Goal: Task Accomplishment & Management: Use online tool/utility

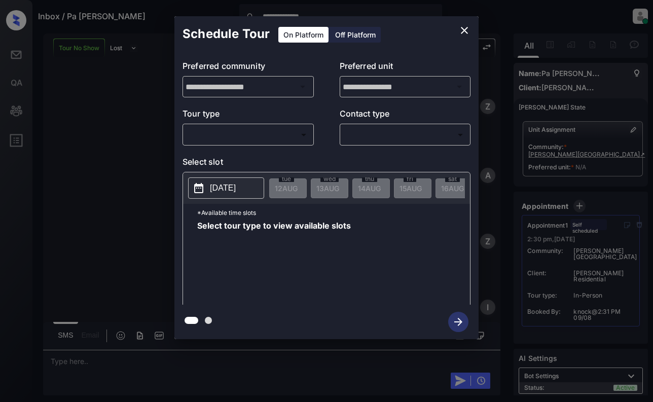
click at [255, 145] on div "​ ​" at bounding box center [247, 135] width 131 height 22
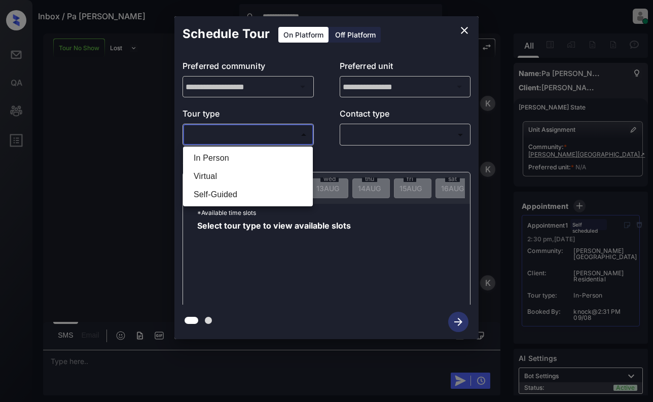
click at [226, 129] on body "**********" at bounding box center [326, 201] width 653 height 402
click at [463, 25] on div at bounding box center [326, 201] width 653 height 402
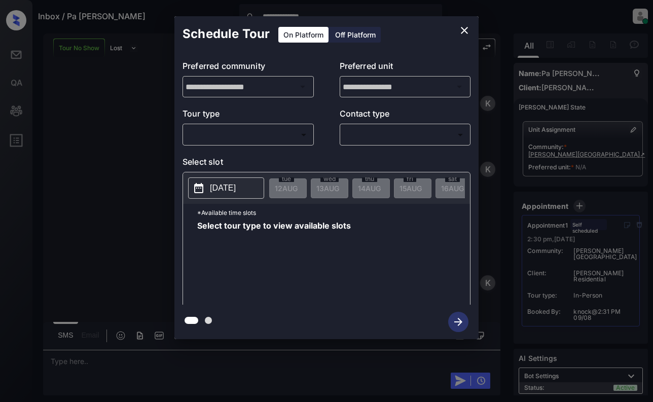
click at [457, 29] on div at bounding box center [326, 201] width 653 height 402
click at [463, 29] on icon "close" at bounding box center [464, 30] width 7 height 7
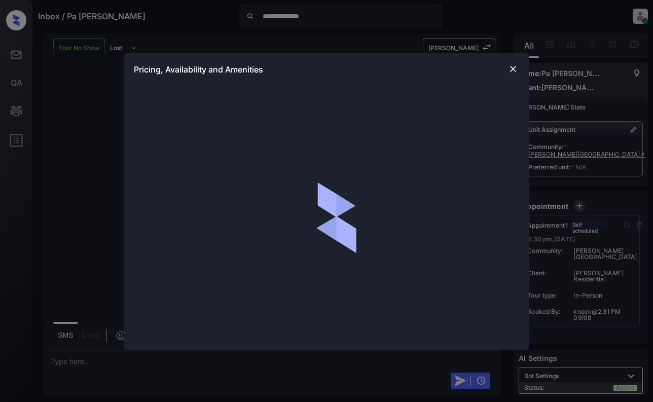
scroll to position [1067, 0]
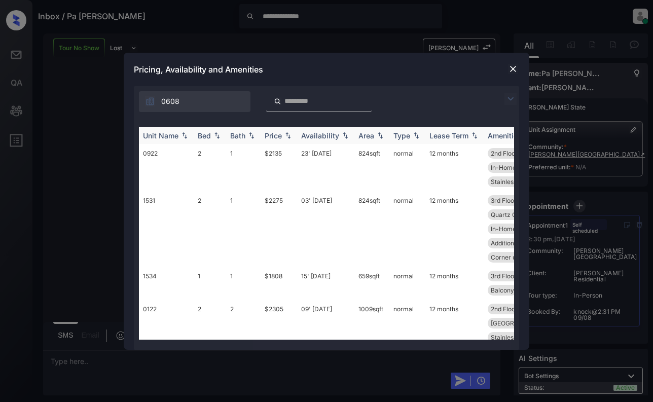
click at [217, 137] on img at bounding box center [217, 135] width 10 height 7
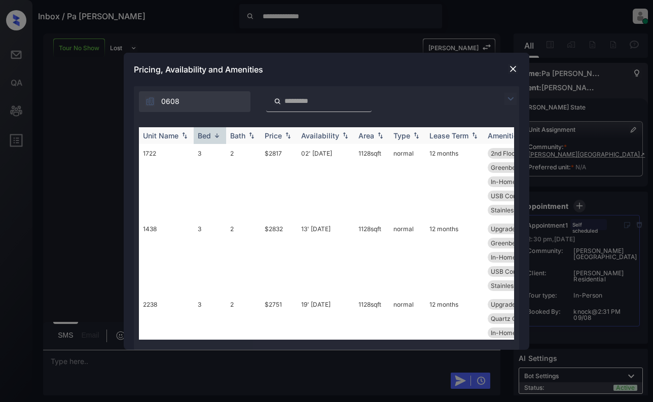
click at [217, 134] on img at bounding box center [217, 136] width 10 height 8
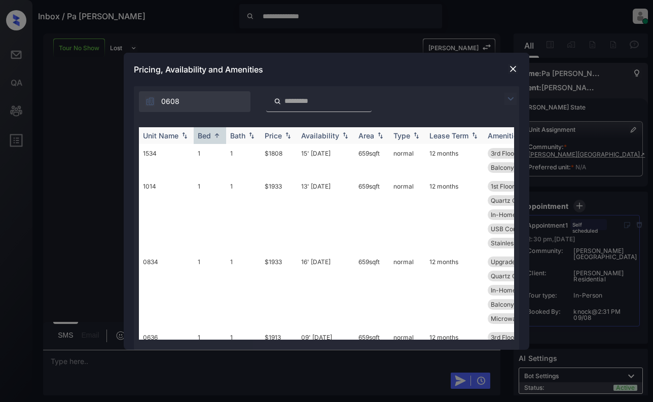
click at [217, 134] on img at bounding box center [217, 136] width 10 height 8
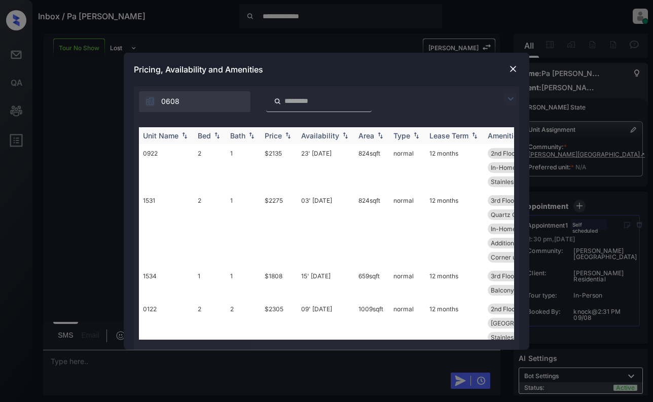
click at [219, 130] on th "Bed" at bounding box center [210, 135] width 32 height 17
click at [218, 136] on img at bounding box center [217, 135] width 10 height 7
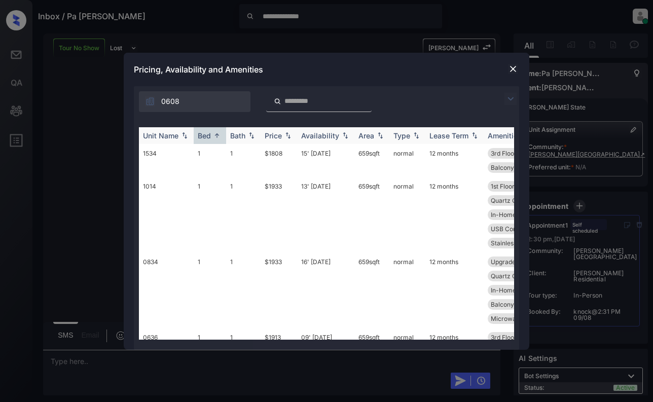
click at [218, 137] on img at bounding box center [217, 136] width 10 height 8
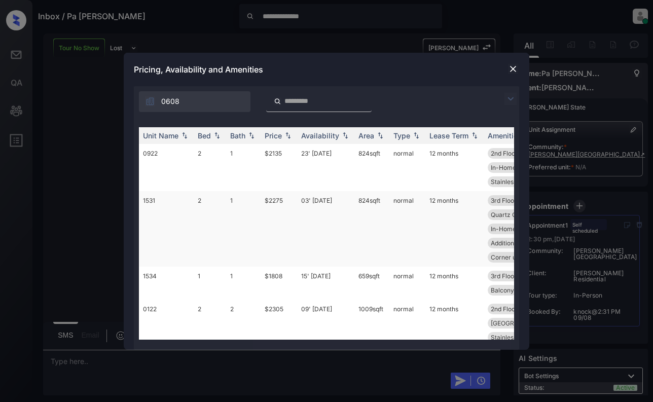
click at [163, 205] on td "1531" at bounding box center [166, 228] width 55 height 75
click at [162, 205] on td "1531" at bounding box center [166, 228] width 55 height 75
click at [148, 196] on td "1531" at bounding box center [166, 228] width 55 height 75
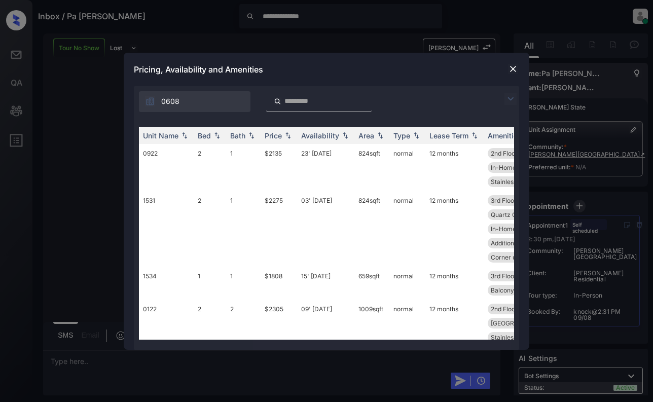
click at [513, 68] on img at bounding box center [513, 69] width 10 height 10
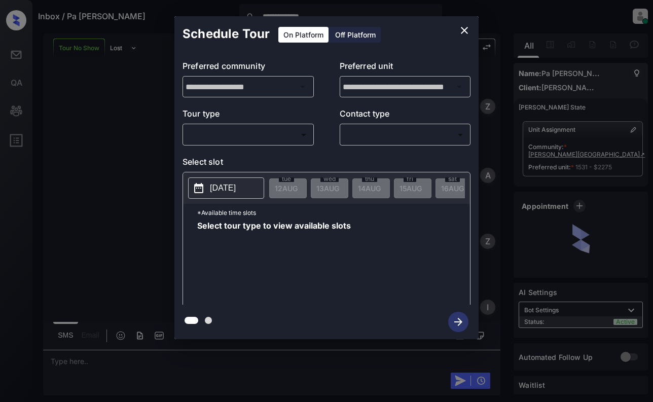
scroll to position [1200, 0]
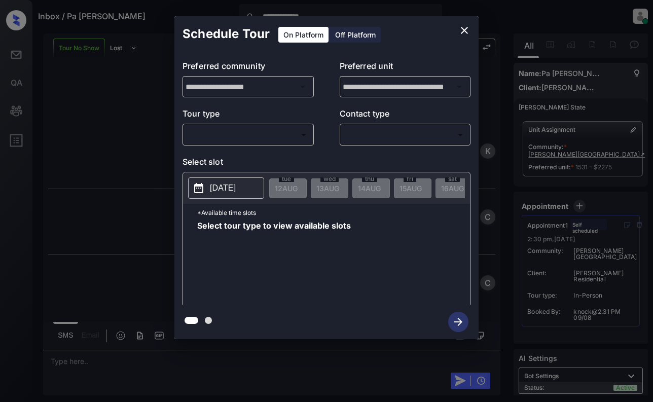
click at [252, 135] on body "**********" at bounding box center [326, 201] width 653 height 402
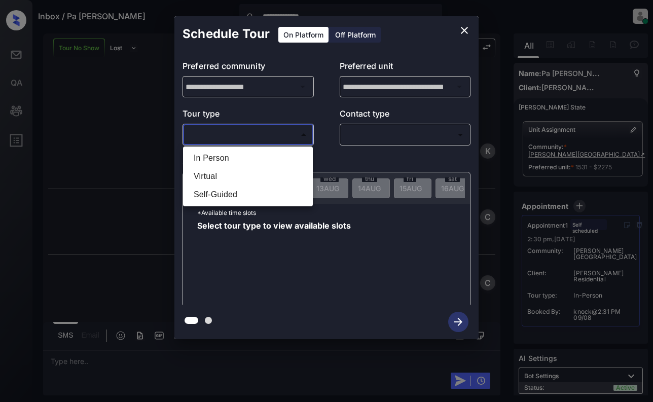
click at [207, 156] on li "In Person" at bounding box center [247, 158] width 125 height 18
type input "********"
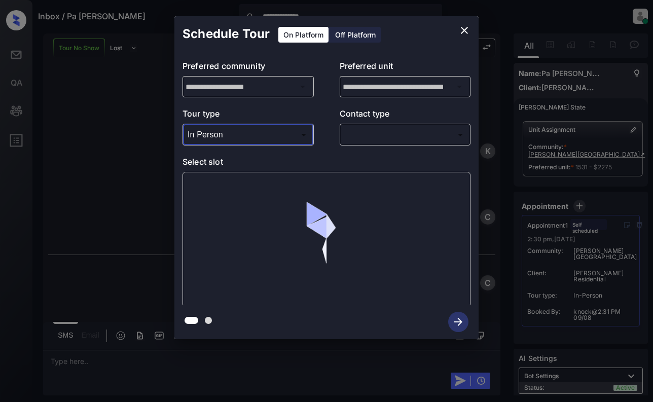
click at [422, 134] on body "**********" at bounding box center [326, 201] width 653 height 402
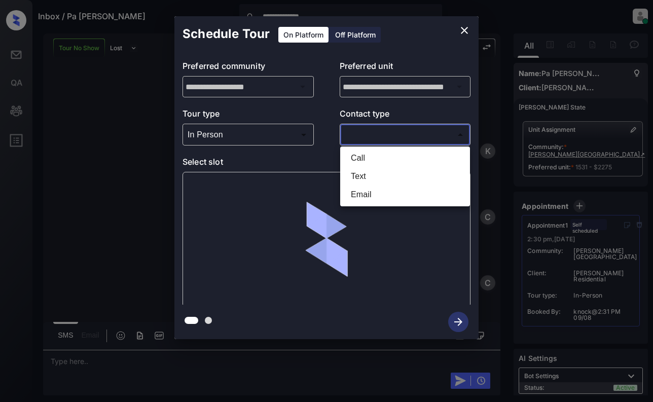
click at [354, 163] on li "Call" at bounding box center [404, 158] width 125 height 18
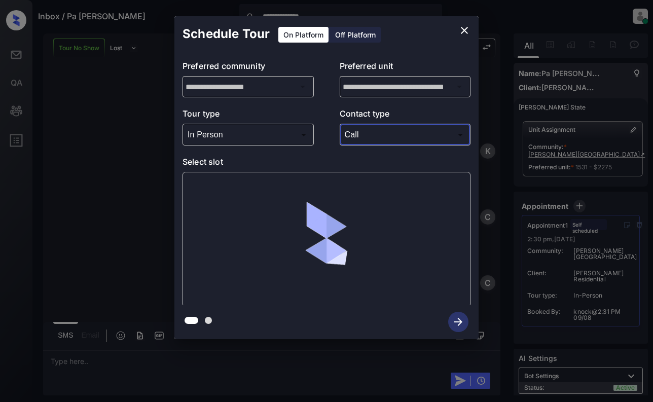
type input "****"
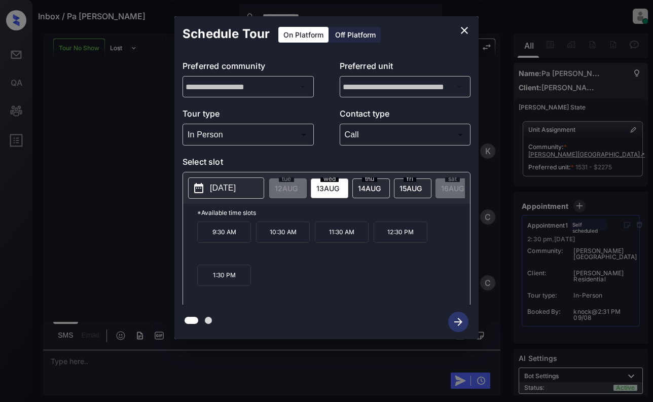
click at [459, 31] on icon "close" at bounding box center [464, 30] width 12 height 12
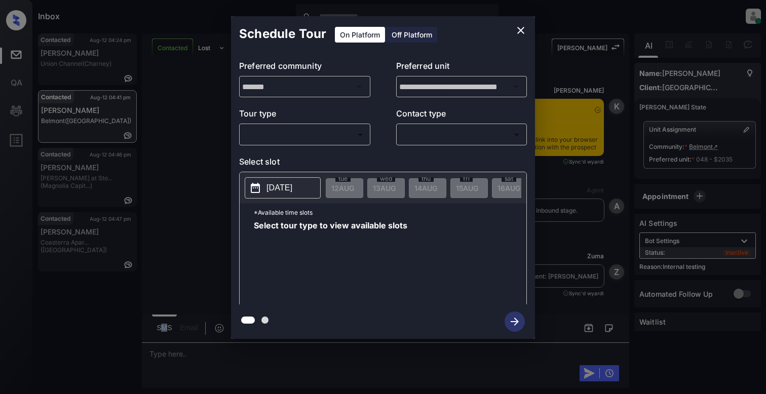
scroll to position [2068, 0]
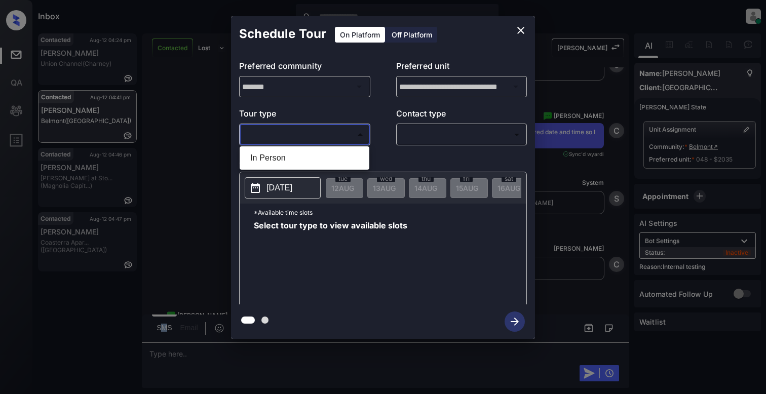
click at [274, 128] on body "Inbox Cynthia Montañez Online Set yourself offline Set yourself on break Profil…" at bounding box center [383, 197] width 766 height 394
click at [276, 157] on li "In Person" at bounding box center [304, 158] width 125 height 18
type input "********"
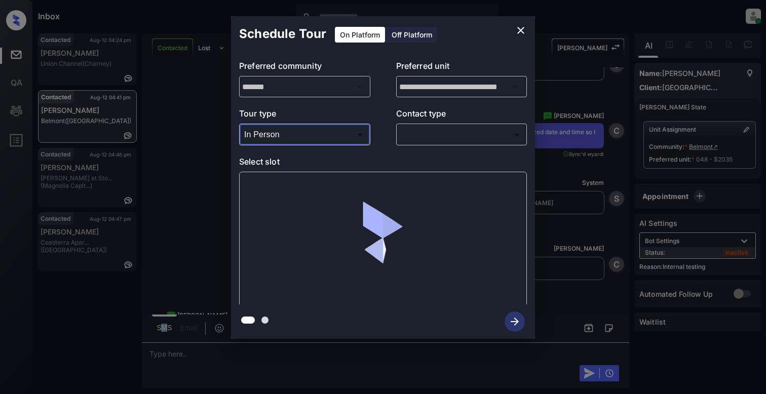
click at [454, 140] on body "Inbox Cynthia Montañez Online Set yourself offline Set yourself on break Profil…" at bounding box center [383, 197] width 766 height 394
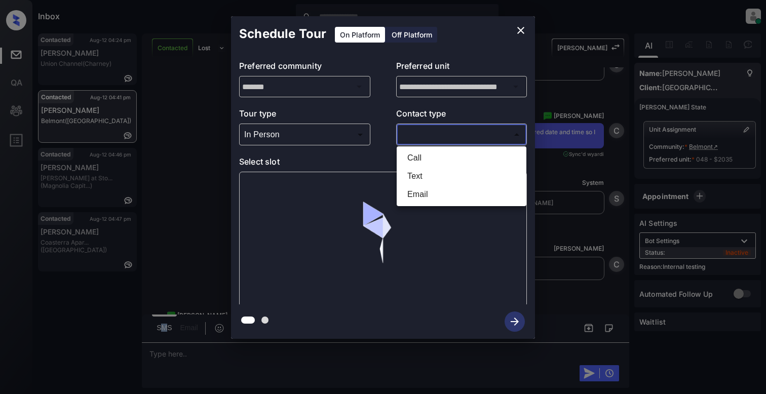
click at [405, 170] on li "Text" at bounding box center [461, 176] width 125 height 18
type input "****"
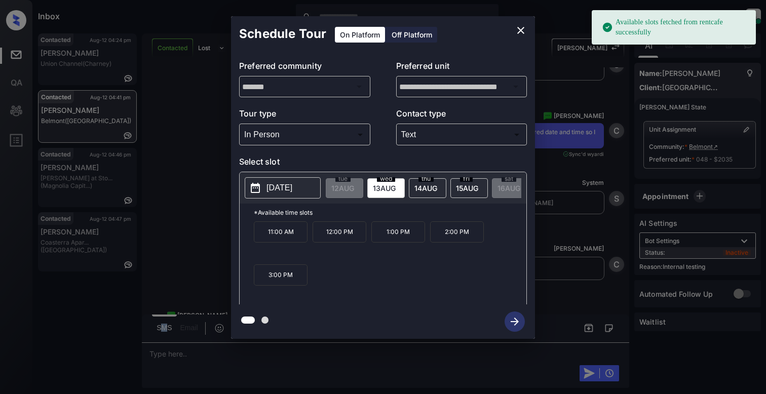
click at [292, 185] on p "2025-08-13" at bounding box center [279, 188] width 26 height 12
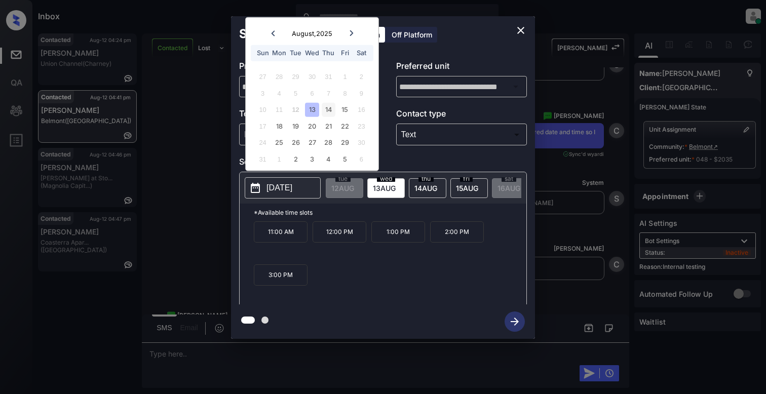
click at [323, 108] on div "14" at bounding box center [329, 110] width 14 height 14
click at [289, 126] on div "19" at bounding box center [296, 126] width 14 height 14
click at [312, 122] on div "20" at bounding box center [312, 126] width 14 height 14
click at [523, 33] on icon "close" at bounding box center [520, 30] width 7 height 7
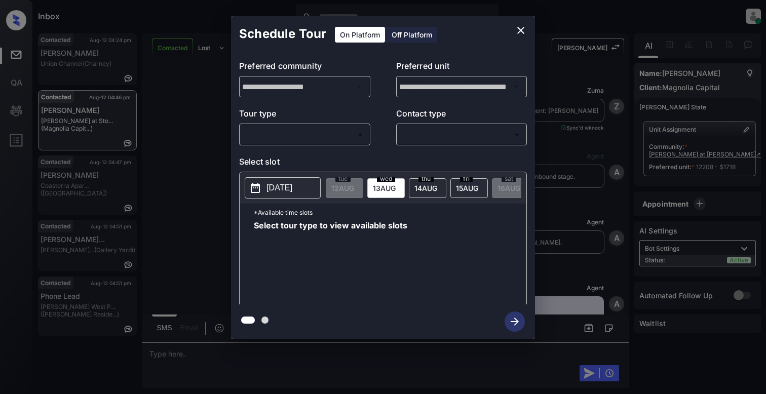
scroll to position [1999, 0]
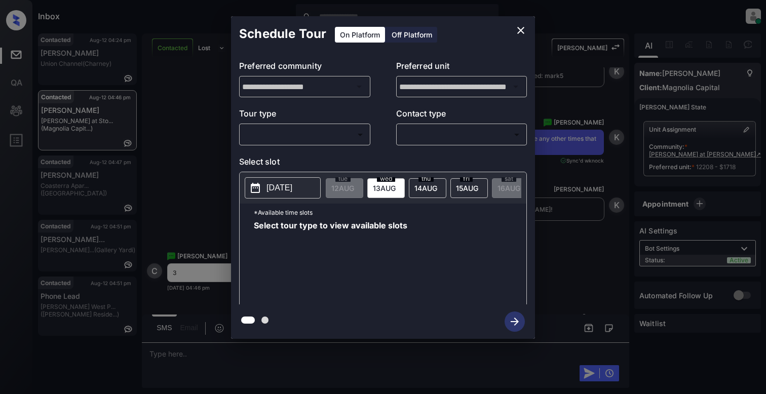
click at [271, 125] on div "​ ​" at bounding box center [304, 135] width 131 height 22
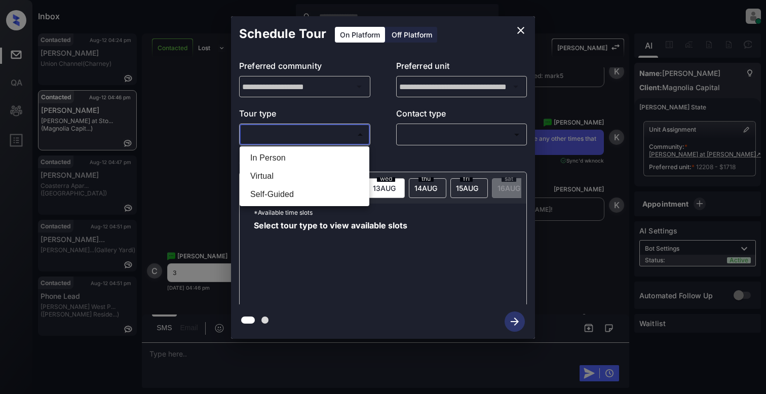
click at [276, 134] on body "Inbox [PERSON_NAME] Online Set yourself offline Set yourself on break Profile S…" at bounding box center [383, 197] width 766 height 394
click at [292, 162] on li "In Person" at bounding box center [304, 158] width 125 height 18
type input "********"
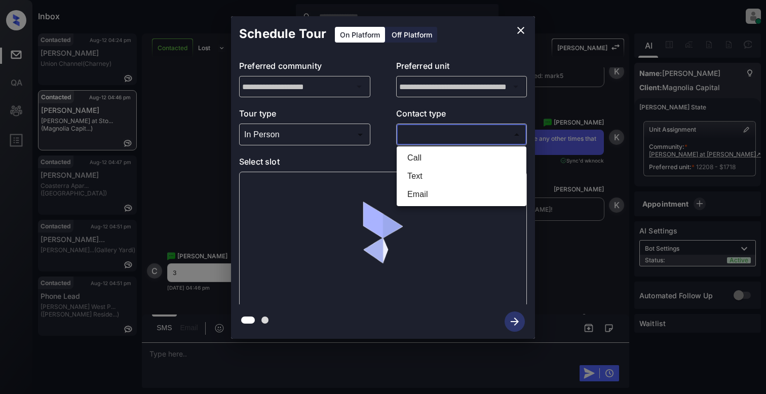
click at [436, 133] on body "Inbox [PERSON_NAME] Online Set yourself offline Set yourself on break Profile S…" at bounding box center [383, 197] width 766 height 394
click at [417, 173] on li "Text" at bounding box center [461, 176] width 125 height 18
type input "****"
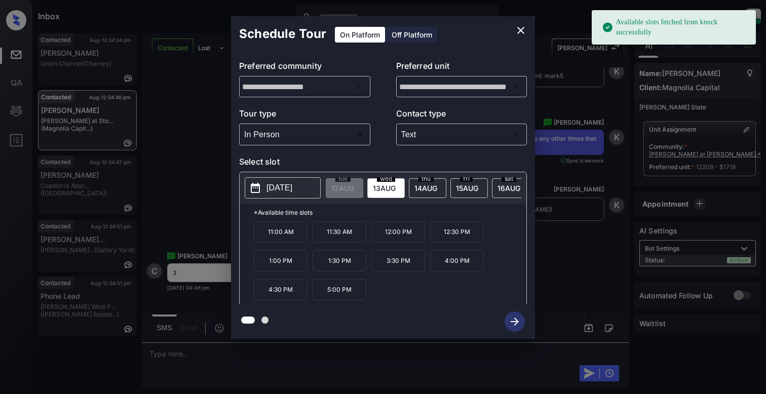
drag, startPoint x: 317, startPoint y: 186, endPoint x: 310, endPoint y: 186, distance: 7.1
click at [317, 186] on button "[DATE]" at bounding box center [283, 187] width 76 height 21
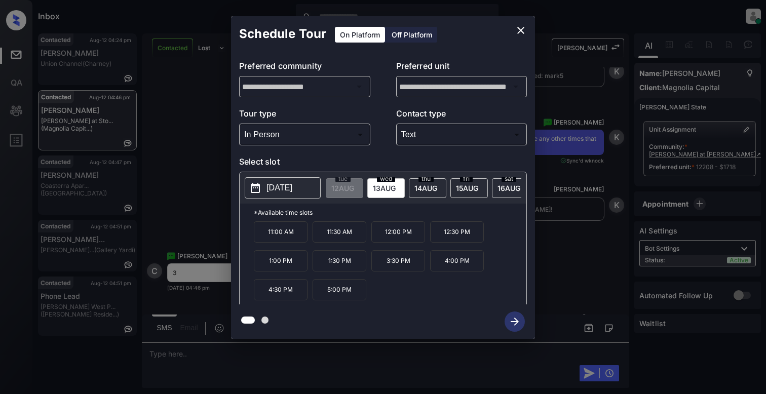
click at [292, 186] on p "[DATE]" at bounding box center [279, 188] width 26 height 12
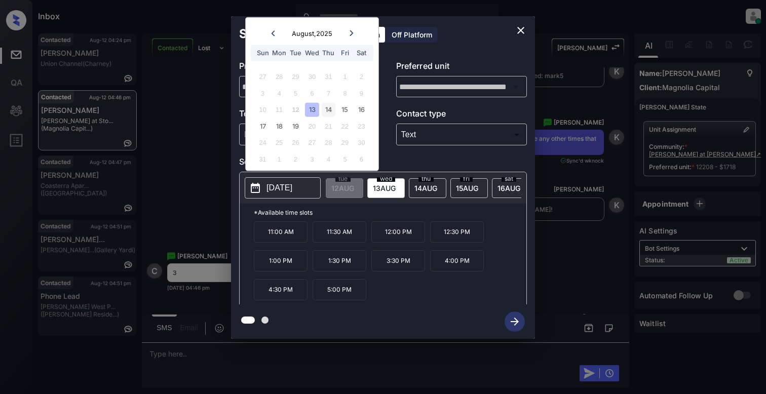
click at [327, 110] on div "14" at bounding box center [329, 110] width 14 height 14
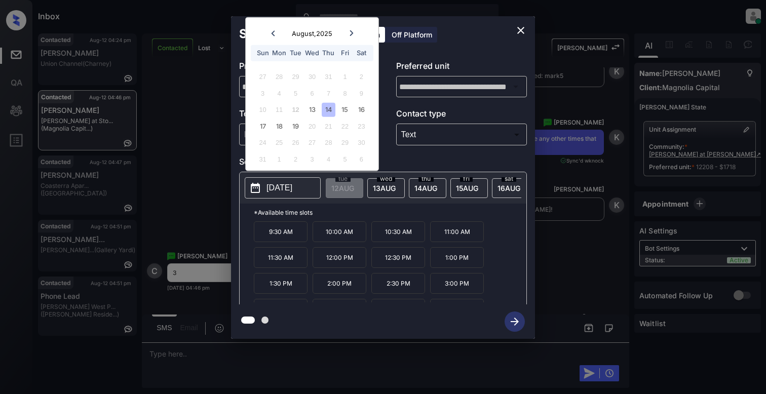
click at [456, 290] on p "3:00 PM" at bounding box center [457, 283] width 54 height 21
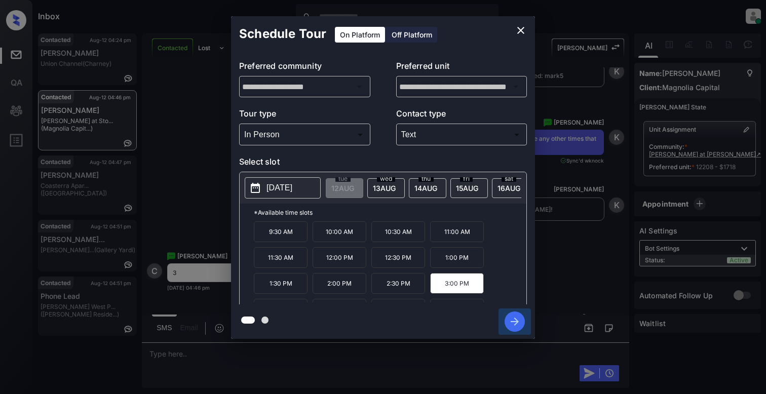
click at [510, 325] on icon "button" at bounding box center [515, 322] width 20 height 20
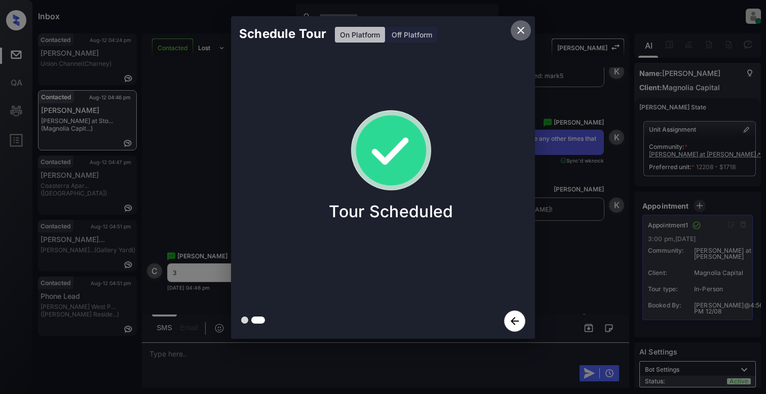
click at [516, 32] on icon "close" at bounding box center [521, 30] width 12 height 12
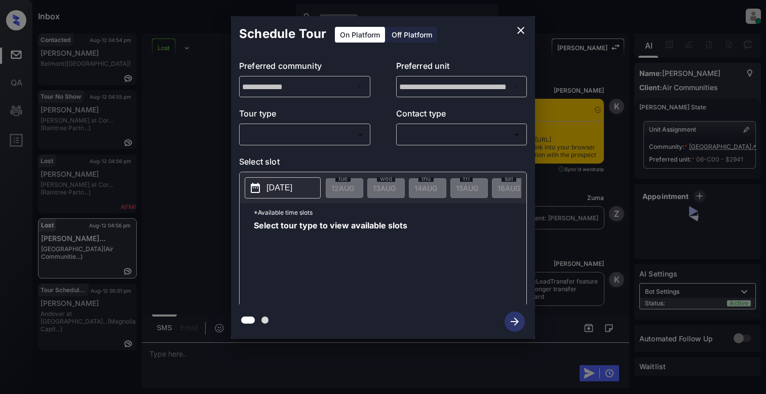
scroll to position [2463, 0]
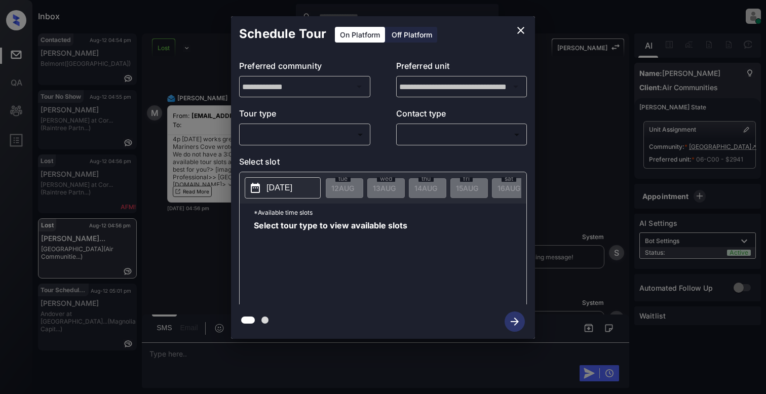
click at [296, 134] on body "Inbox [PERSON_NAME] Online Set yourself offline Set yourself on break Profile S…" at bounding box center [383, 197] width 766 height 394
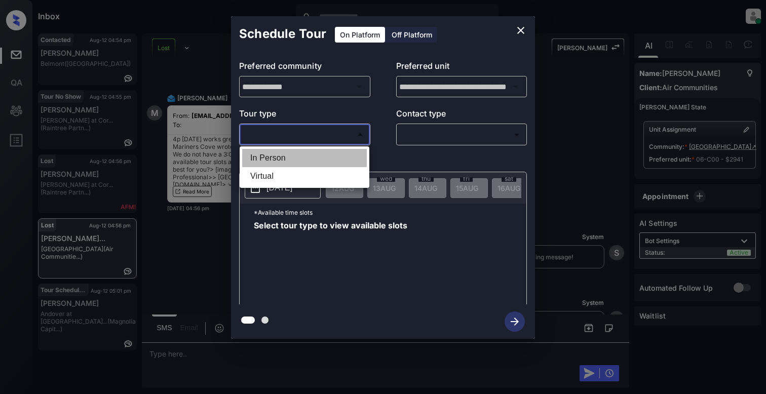
click at [297, 155] on li "In Person" at bounding box center [304, 158] width 125 height 18
type input "********"
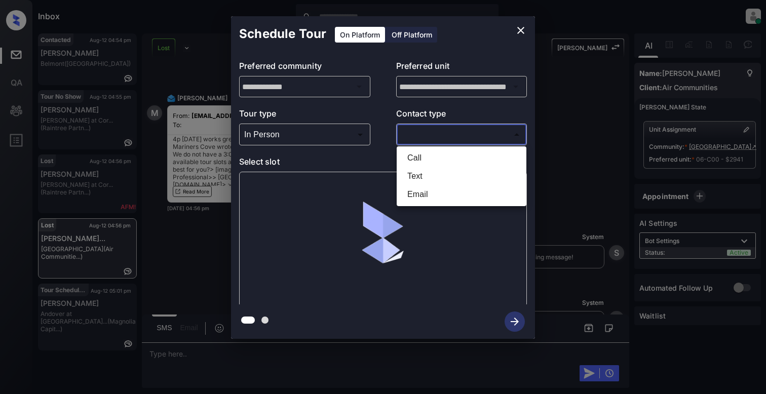
click at [426, 134] on body "Inbox [PERSON_NAME] Online Set yourself offline Set yourself on break Profile S…" at bounding box center [383, 197] width 766 height 394
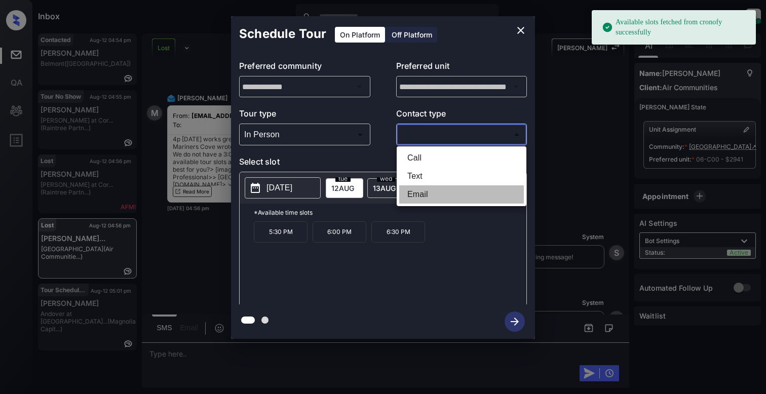
click at [416, 193] on li "Email" at bounding box center [461, 194] width 125 height 18
type input "*****"
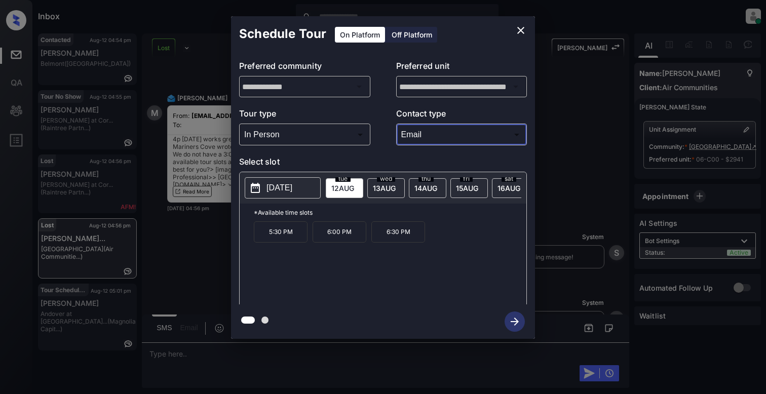
click at [258, 193] on icon at bounding box center [255, 188] width 9 height 10
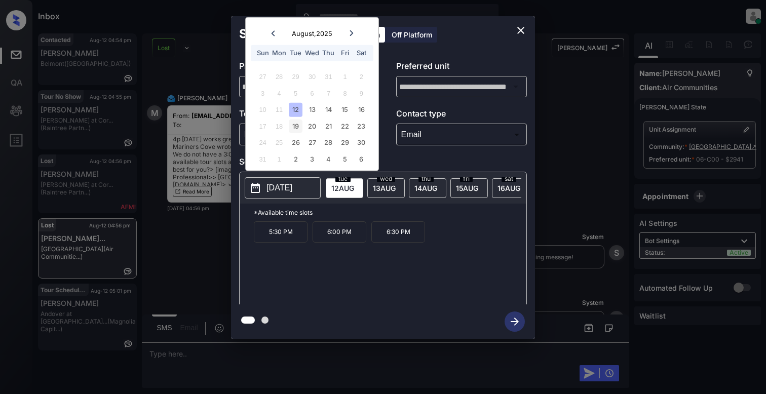
click at [301, 123] on div "19" at bounding box center [296, 126] width 14 height 14
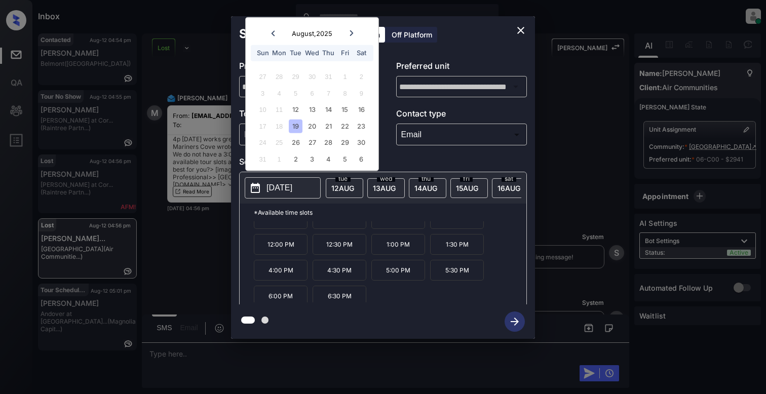
scroll to position [18, 0]
click at [279, 270] on p "4:00 PM" at bounding box center [281, 266] width 54 height 21
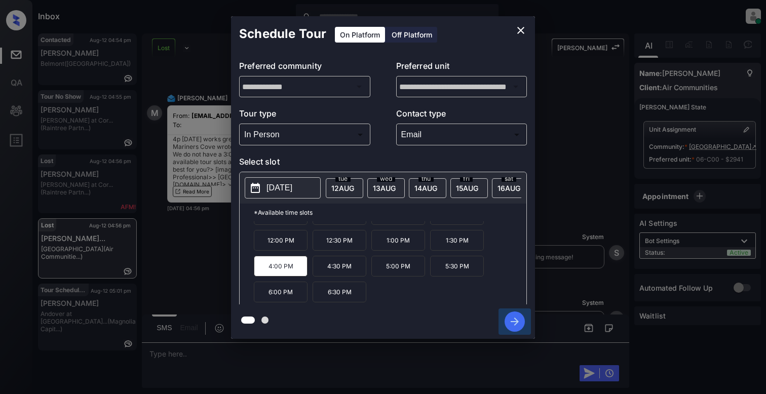
click at [523, 319] on icon "button" at bounding box center [515, 322] width 20 height 20
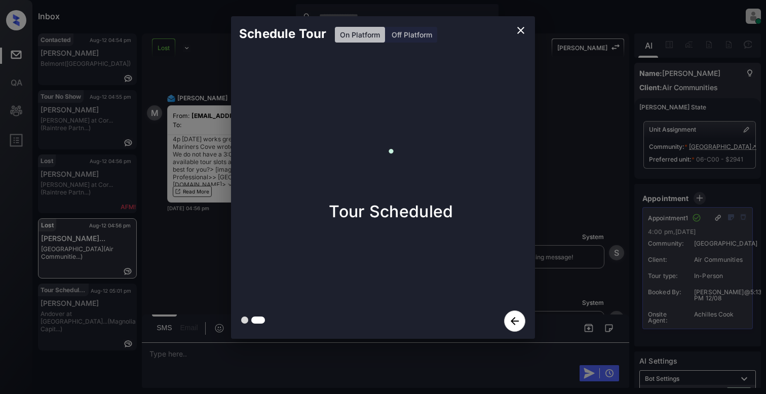
click at [517, 31] on icon "close" at bounding box center [521, 30] width 12 height 12
